Goal: Transaction & Acquisition: Purchase product/service

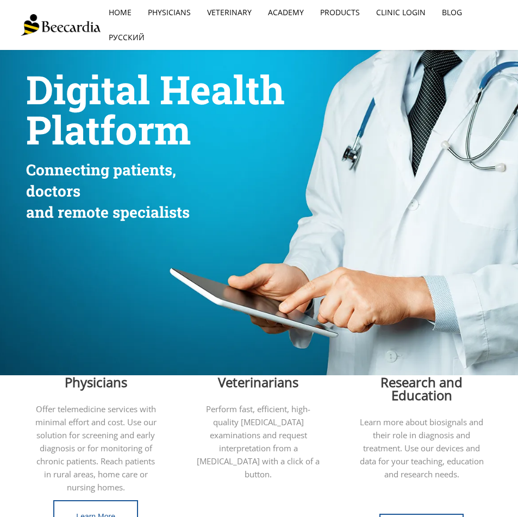
scroll to position [162, 0]
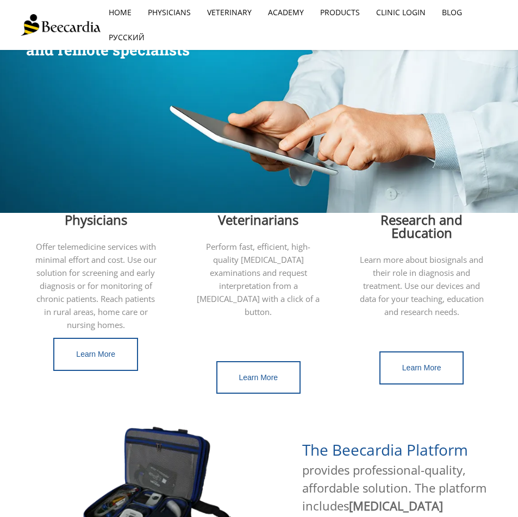
click at [264, 198] on div "Veterinarians Perform fast, efficient, high-quality [MEDICAL_DATA] examinations…" at bounding box center [258, 265] width 125 height 158
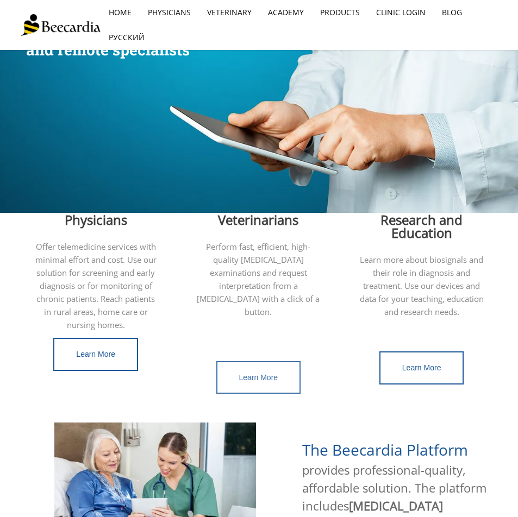
scroll to position [325, 0]
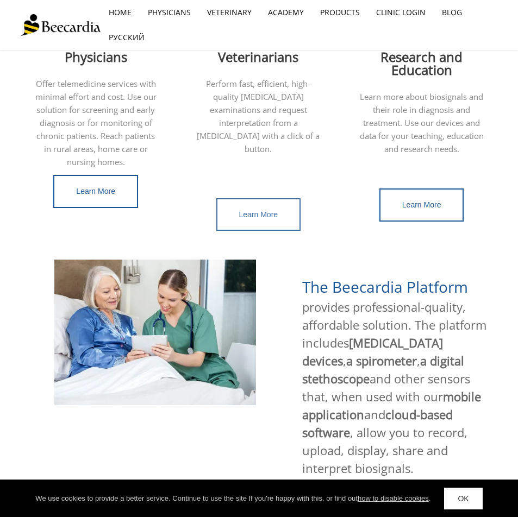
click at [260, 209] on link "Learn More" at bounding box center [258, 214] width 85 height 33
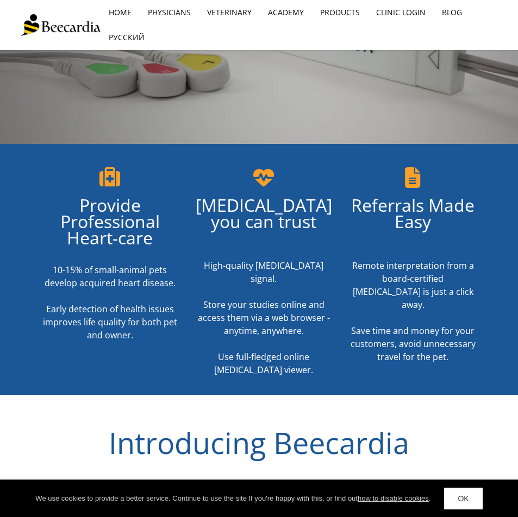
scroll to position [272, 0]
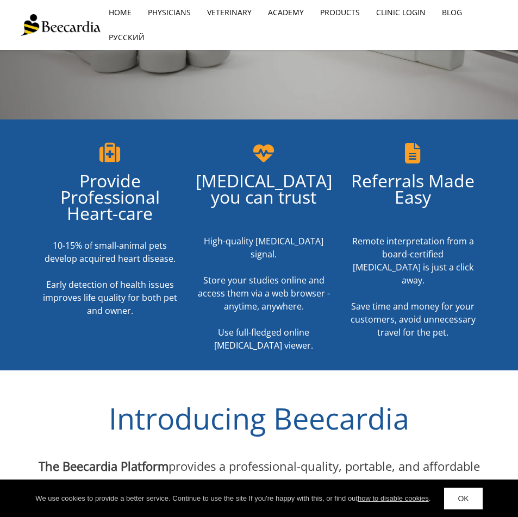
click at [459, 502] on link "OK" at bounding box center [463, 499] width 38 height 22
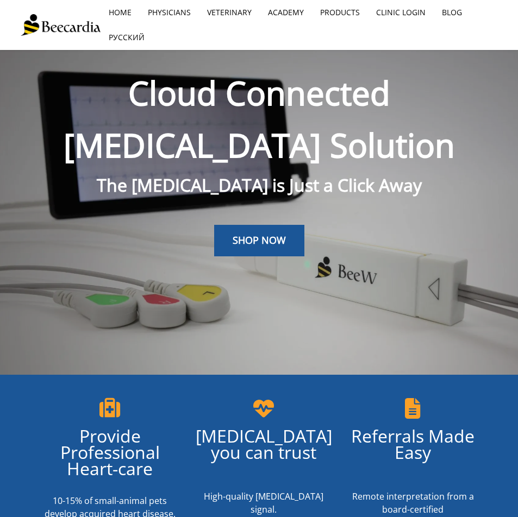
scroll to position [0, 0]
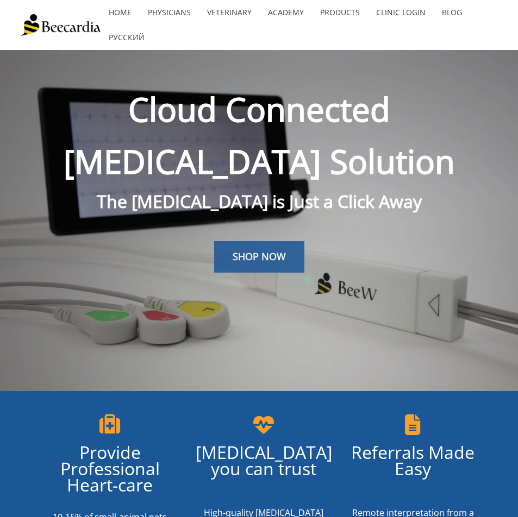
click at [268, 259] on span "SHOP NOW" at bounding box center [258, 256] width 53 height 13
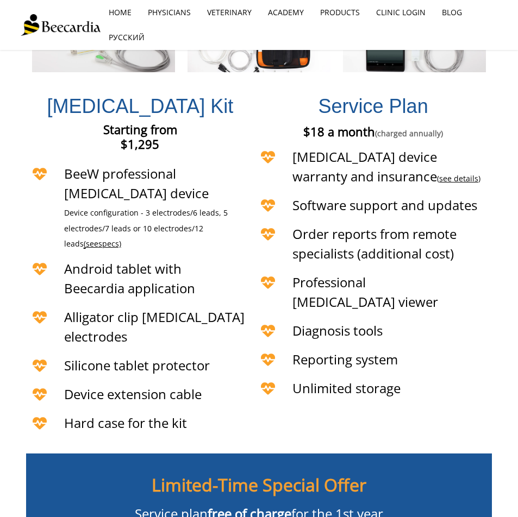
scroll to position [2517, 0]
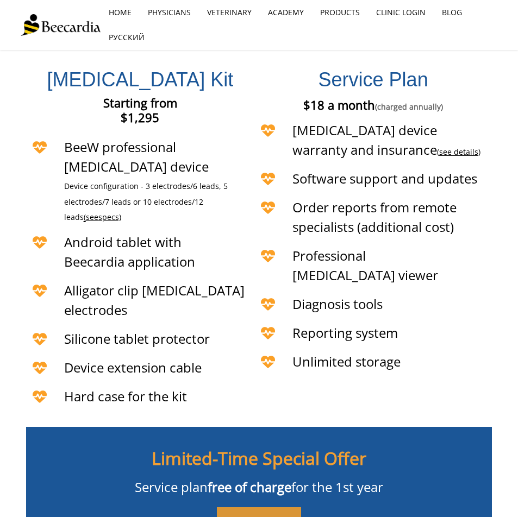
click at [266, 517] on span "BUY NOW" at bounding box center [258, 522] width 47 height 11
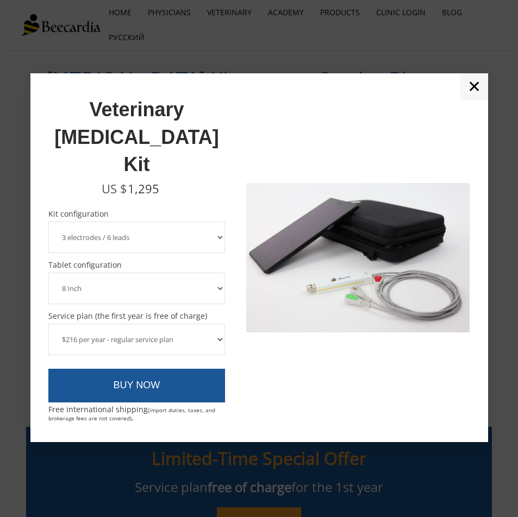
click at [144, 222] on select "3 electrodes / 6 leads 5 electrodes / 7 leads" at bounding box center [136, 238] width 177 height 32
click at [143, 222] on select "3 electrodes / 6 leads 5 electrodes / 7 leads" at bounding box center [136, 238] width 177 height 32
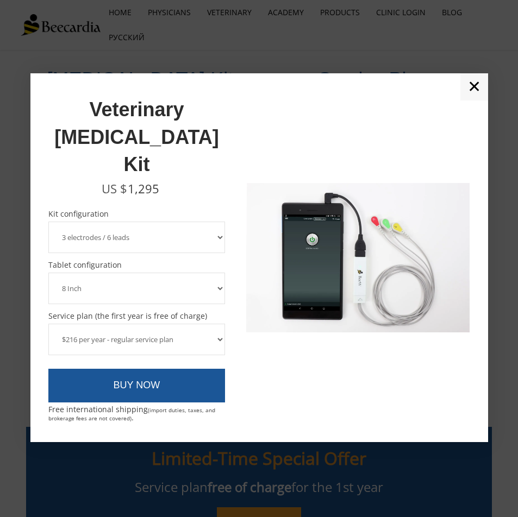
click at [106, 222] on select "3 electrodes / 6 leads 5 electrodes / 7 leads" at bounding box center [136, 238] width 177 height 32
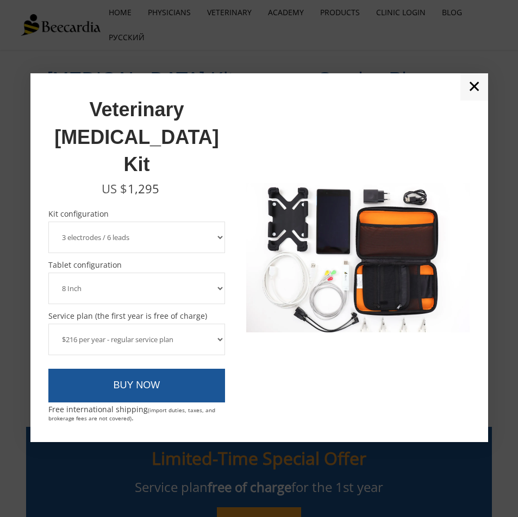
click at [111, 222] on select "3 electrodes / 6 leads 5 electrodes / 7 leads" at bounding box center [136, 238] width 177 height 32
select select "5 electrodes / 7 leads"
click at [48, 222] on select "3 electrodes / 6 leads 5 electrodes / 7 leads" at bounding box center [136, 238] width 177 height 32
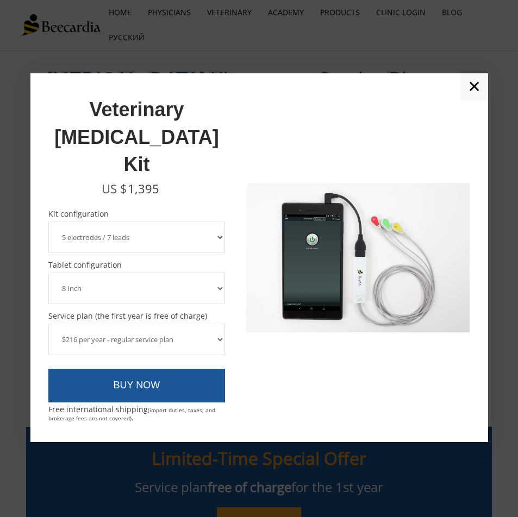
click at [102, 273] on select "8 Inch 10 Inch" at bounding box center [136, 289] width 177 height 32
select select "10 Inch"
click at [48, 273] on select "8 Inch 10 Inch" at bounding box center [136, 289] width 177 height 32
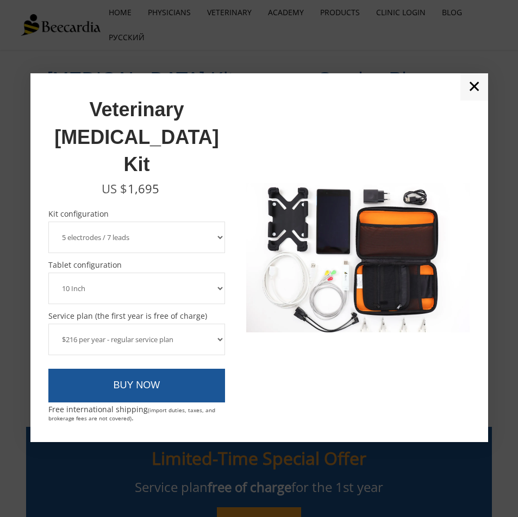
click at [93, 324] on select "$216 per year - regular service plan $120 per year - plan without the device in…" at bounding box center [136, 340] width 177 height 32
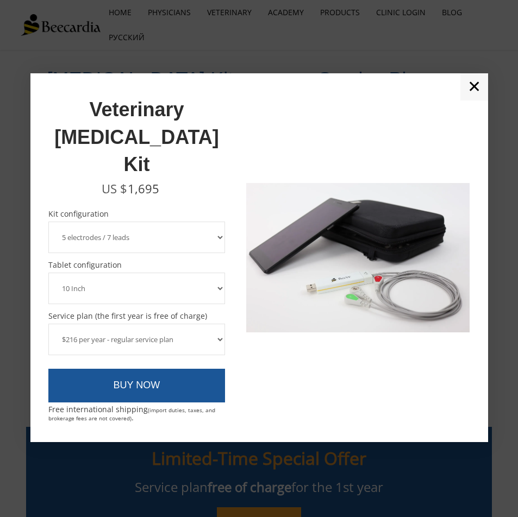
click at [94, 324] on select "$216 per year - regular service plan $120 per year - plan without the device in…" at bounding box center [136, 340] width 177 height 32
click at [207, 324] on select "$216 per year - regular service plan $120 per year - plan without the device in…" at bounding box center [136, 340] width 177 height 32
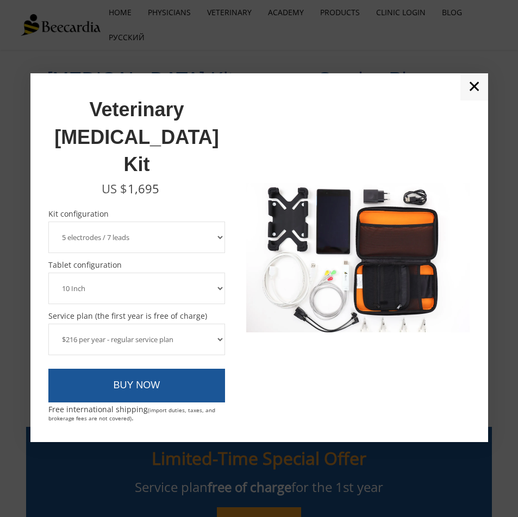
click at [48, 324] on select "$216 per year - regular service plan $120 per year - plan without the device in…" at bounding box center [136, 340] width 177 height 32
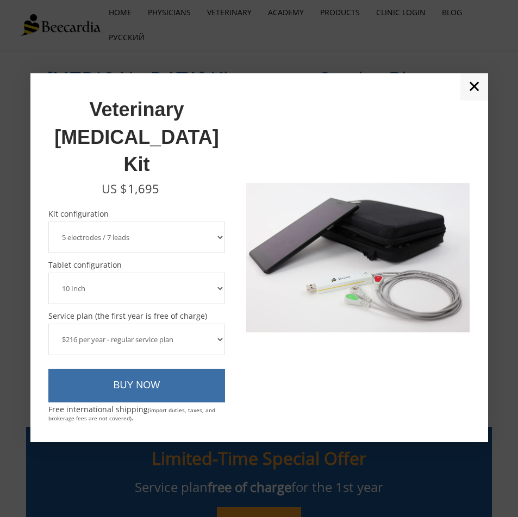
click at [181, 369] on link "BUY NOW" at bounding box center [136, 386] width 177 height 34
